Goal: Task Accomplishment & Management: Use online tool/utility

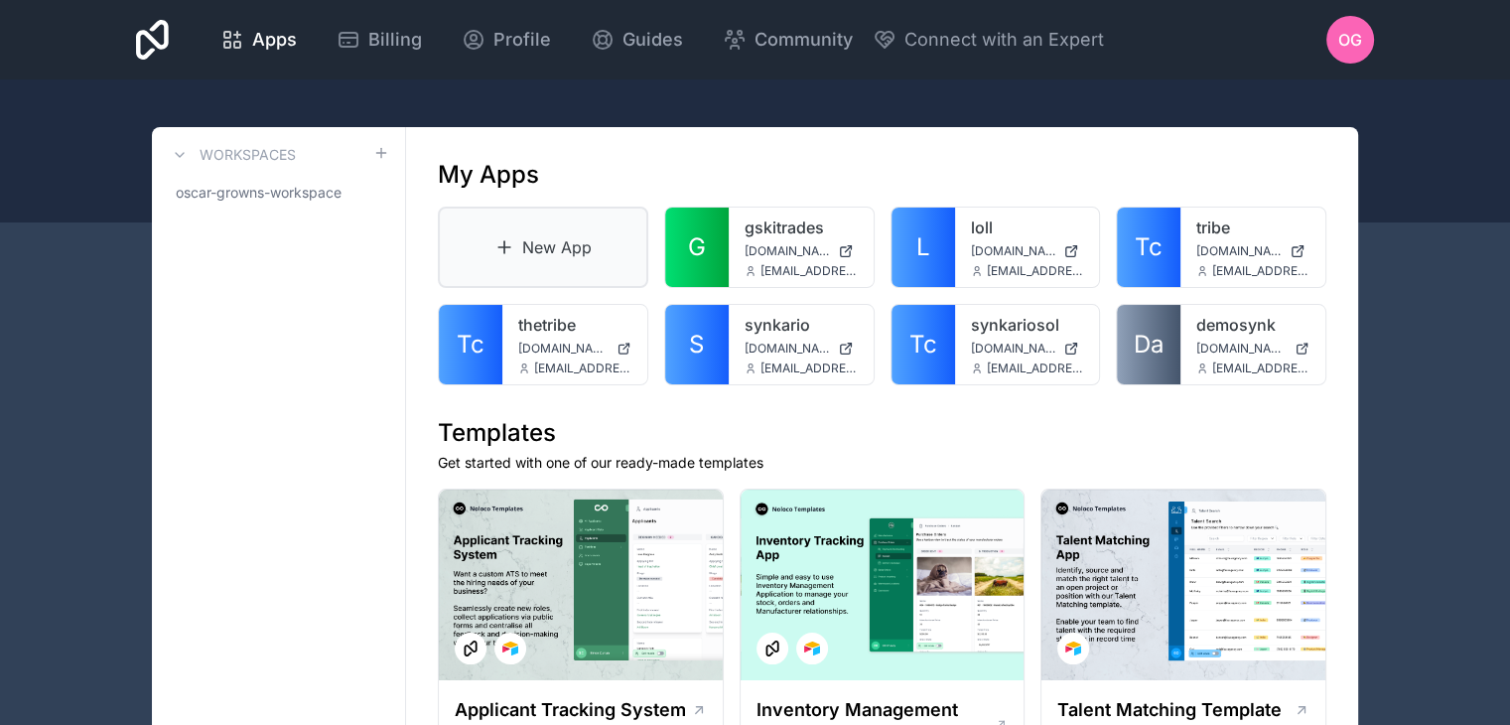
click at [535, 231] on link "New App" at bounding box center [543, 246] width 210 height 81
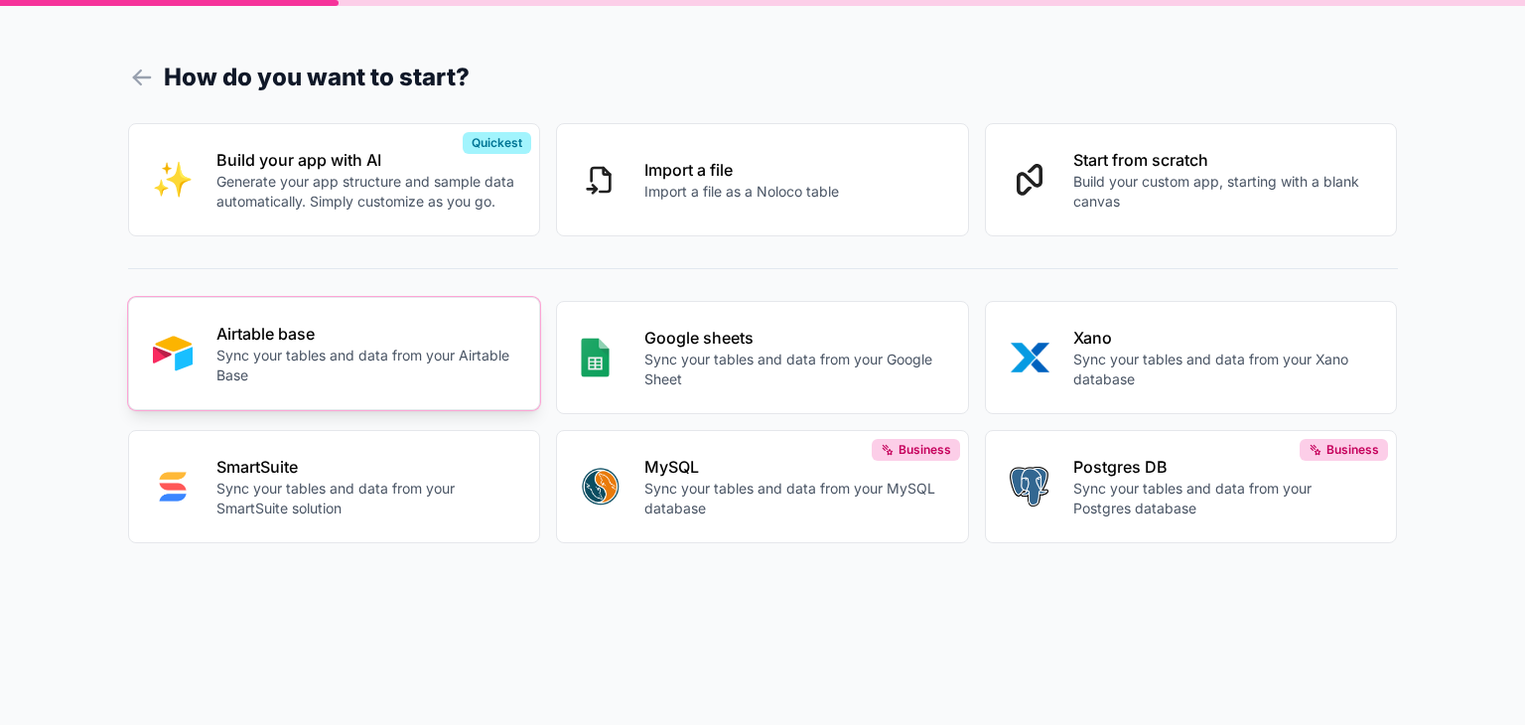
click at [435, 388] on button "Airtable base Sync your tables and data from your Airtable Base" at bounding box center [334, 353] width 413 height 113
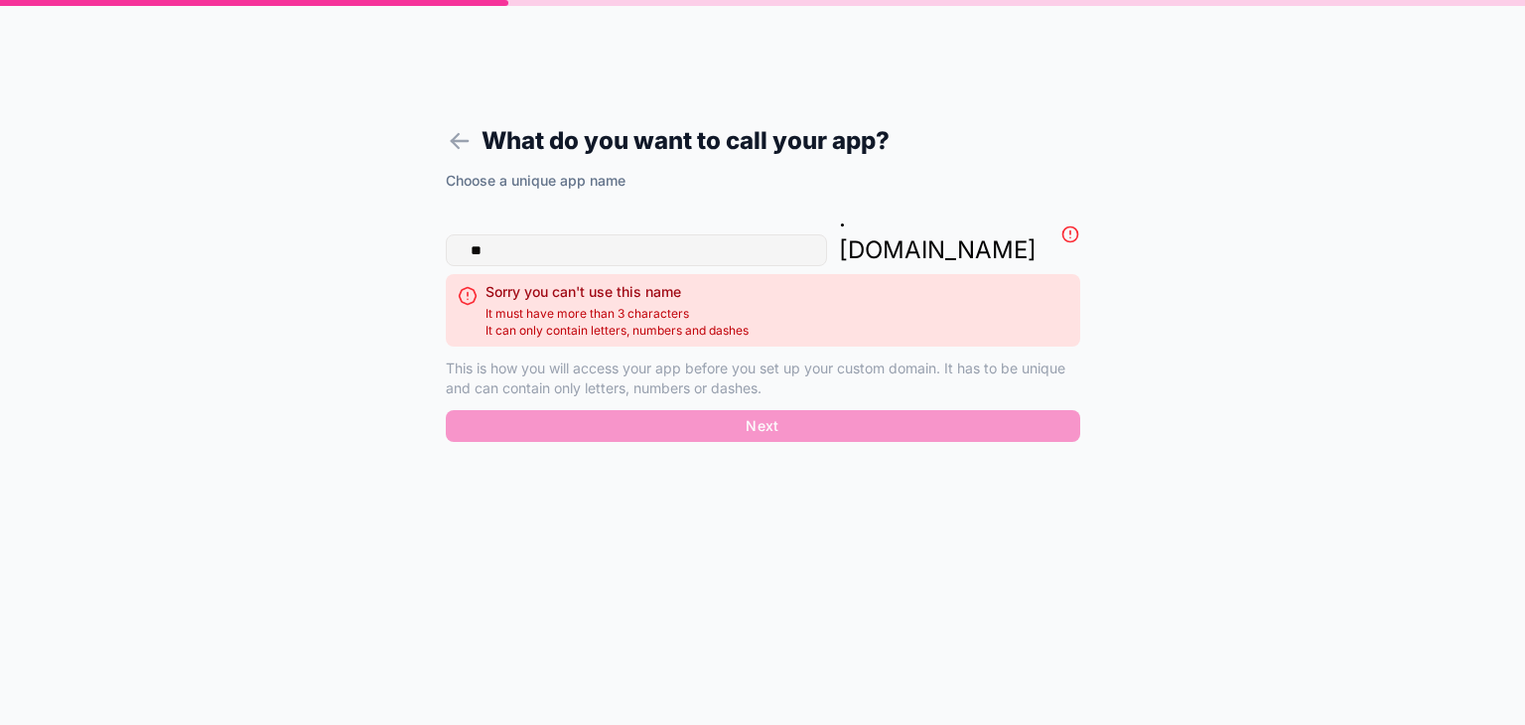
type input "*"
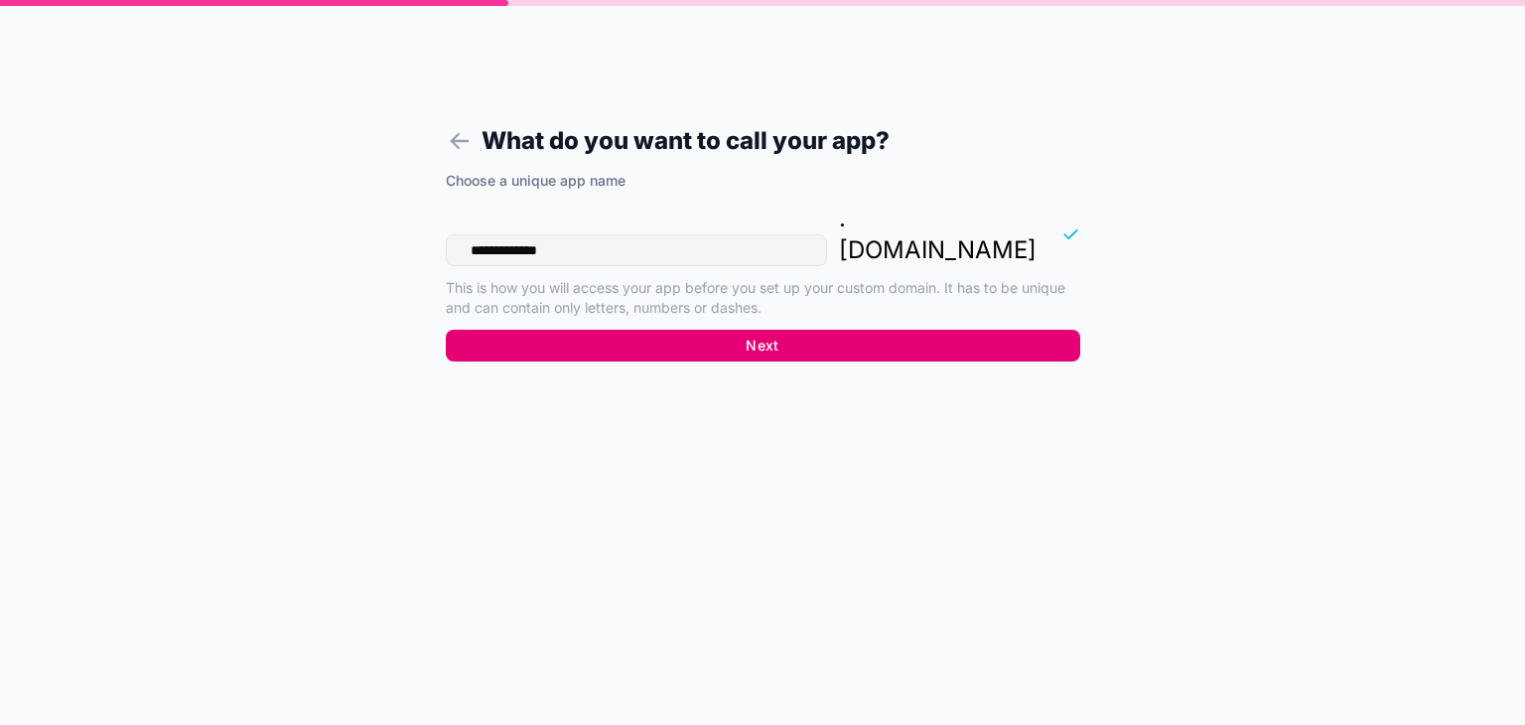
type input "**********"
click at [575, 330] on button "Next" at bounding box center [763, 346] width 634 height 32
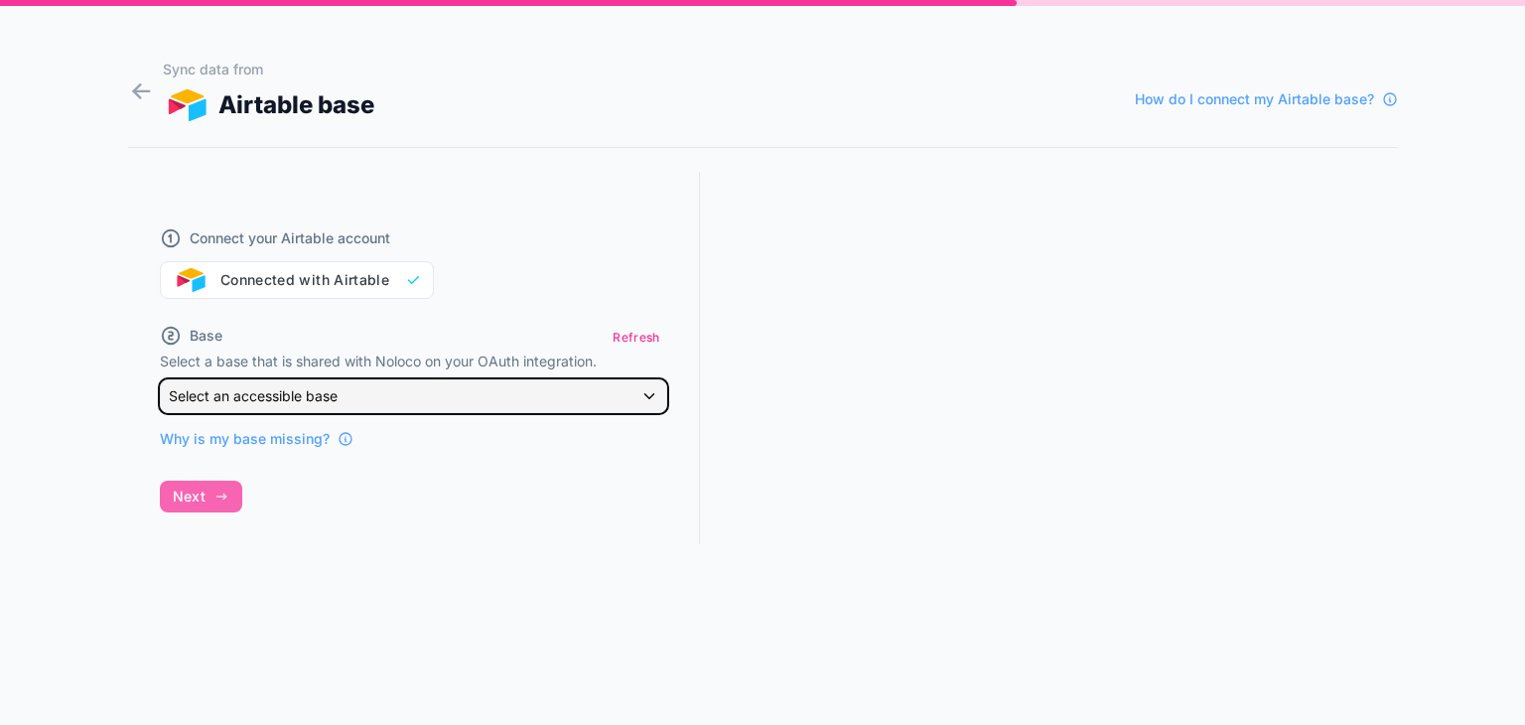
click at [583, 396] on div "Select an accessible base" at bounding box center [413, 396] width 505 height 32
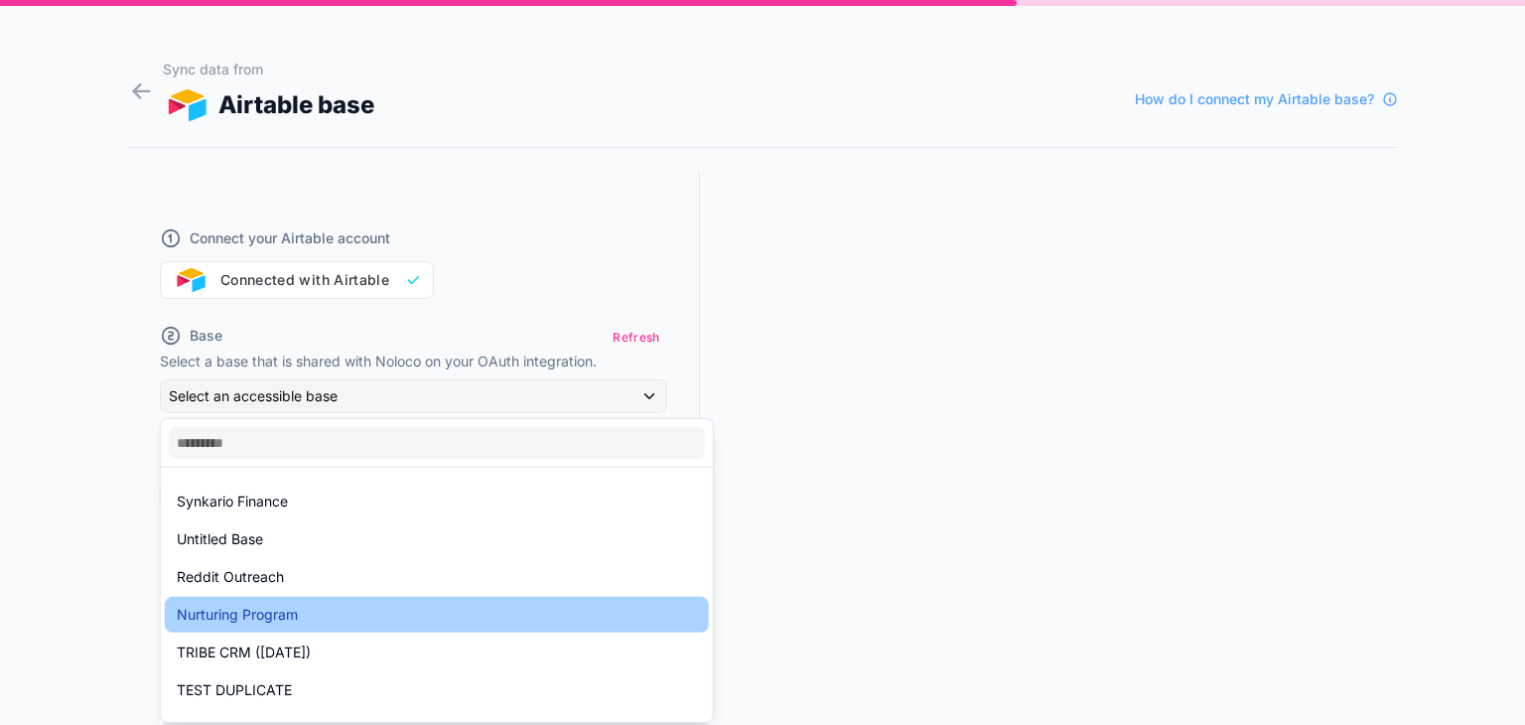
click at [530, 615] on div "Nurturing Program" at bounding box center [437, 615] width 520 height 24
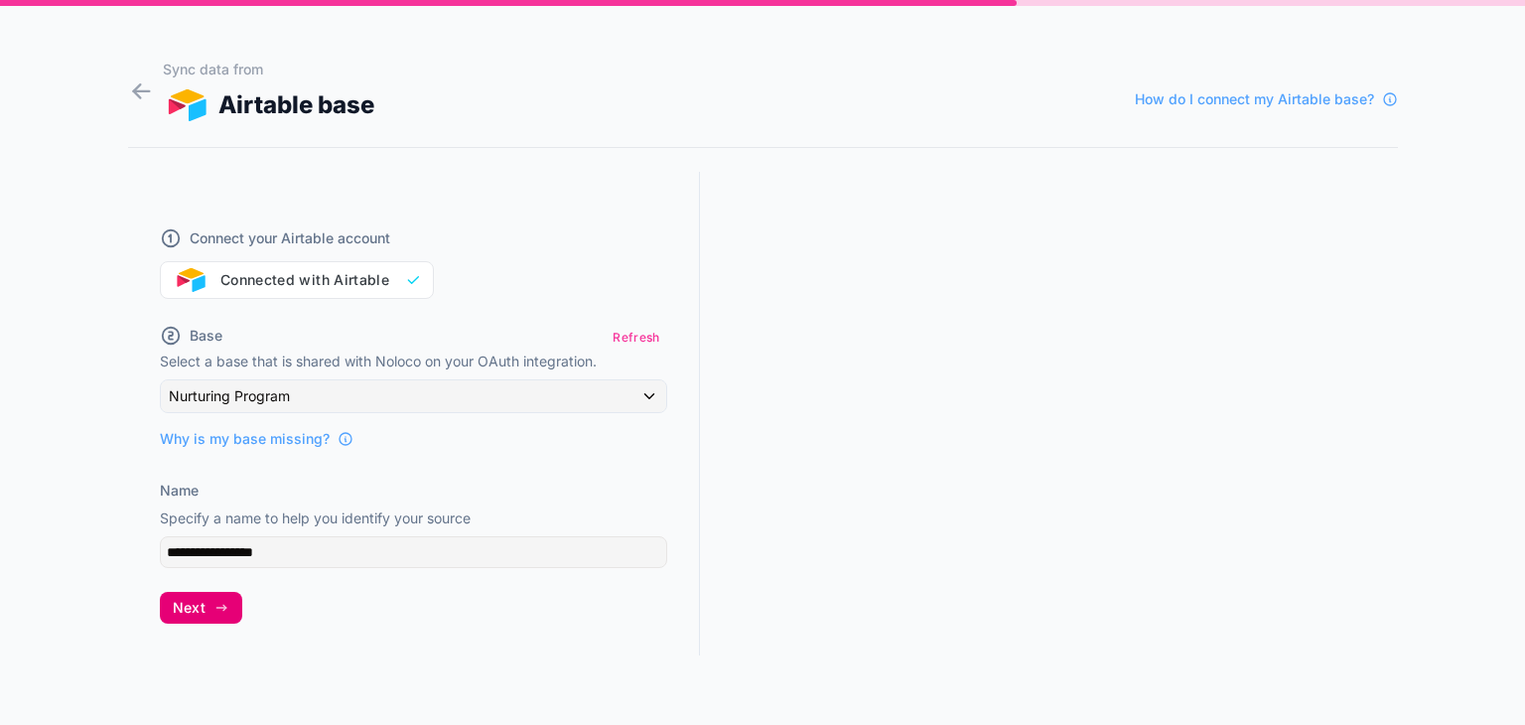
click at [222, 616] on button "Next" at bounding box center [201, 608] width 82 height 32
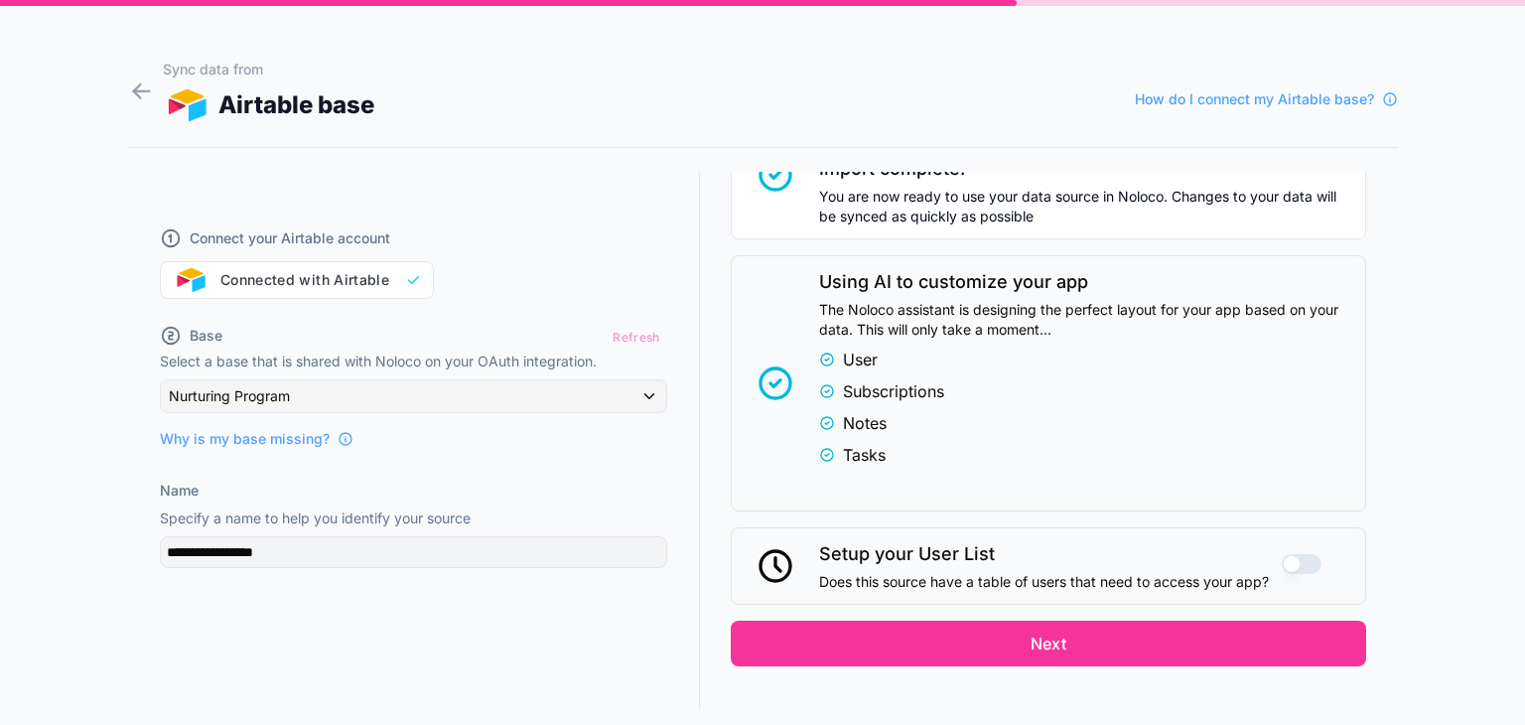
scroll to position [385, 0]
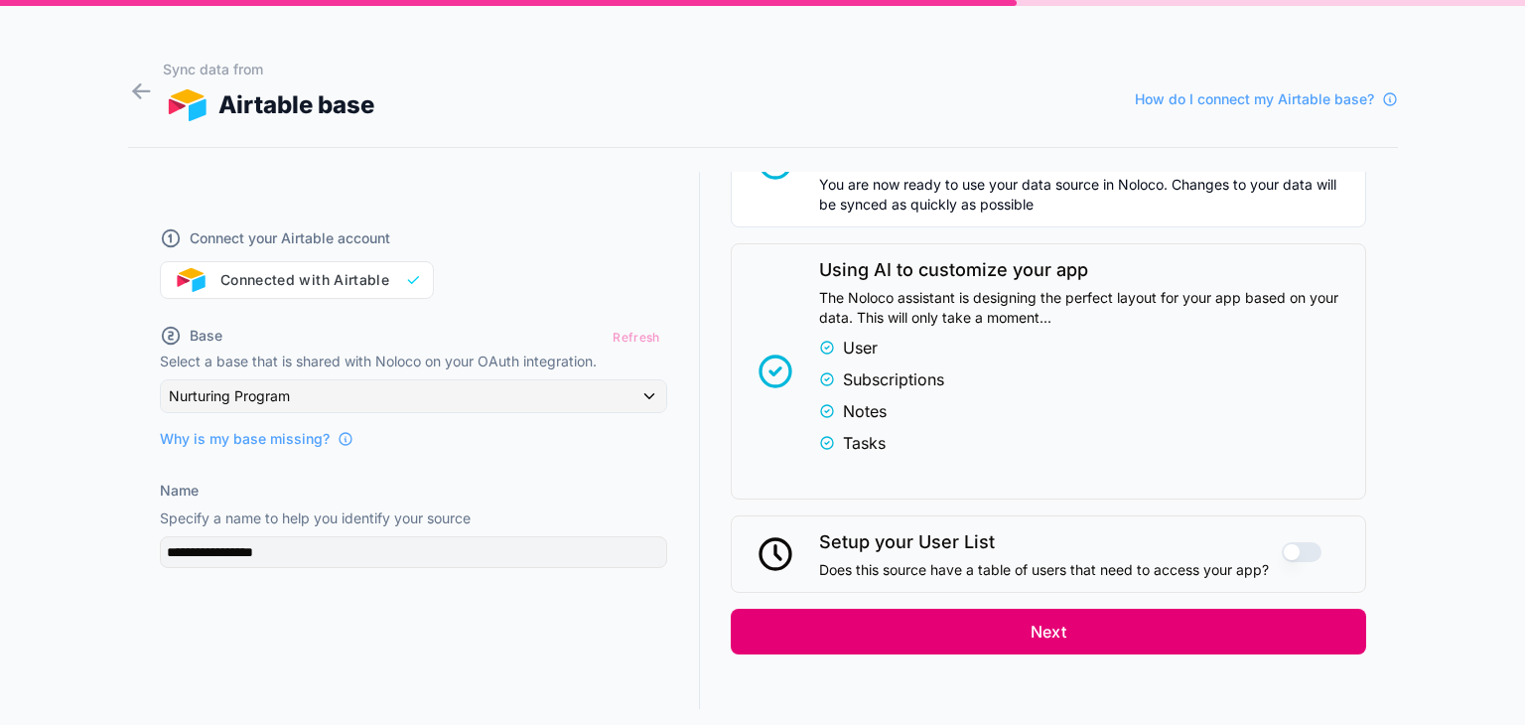
click at [994, 632] on button "Next" at bounding box center [1048, 632] width 635 height 46
